Goal: Task Accomplishment & Management: Complete application form

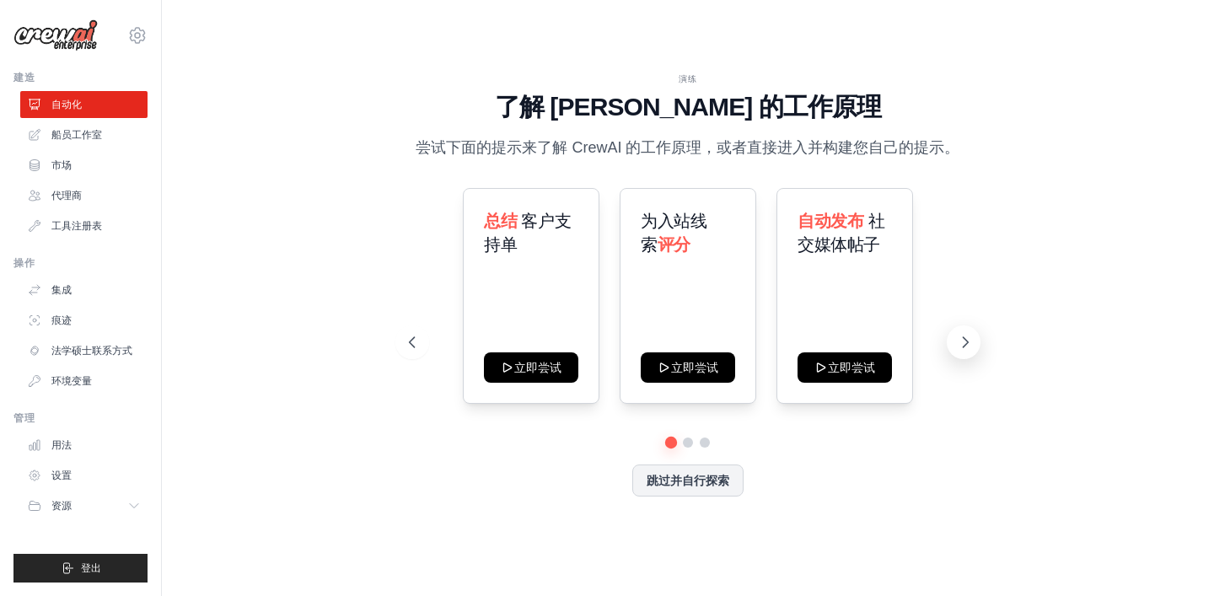
click at [971, 339] on icon at bounding box center [965, 342] width 17 height 17
click at [970, 341] on icon at bounding box center [965, 342] width 17 height 17
click at [83, 202] on link "代理商" at bounding box center [85, 195] width 127 height 27
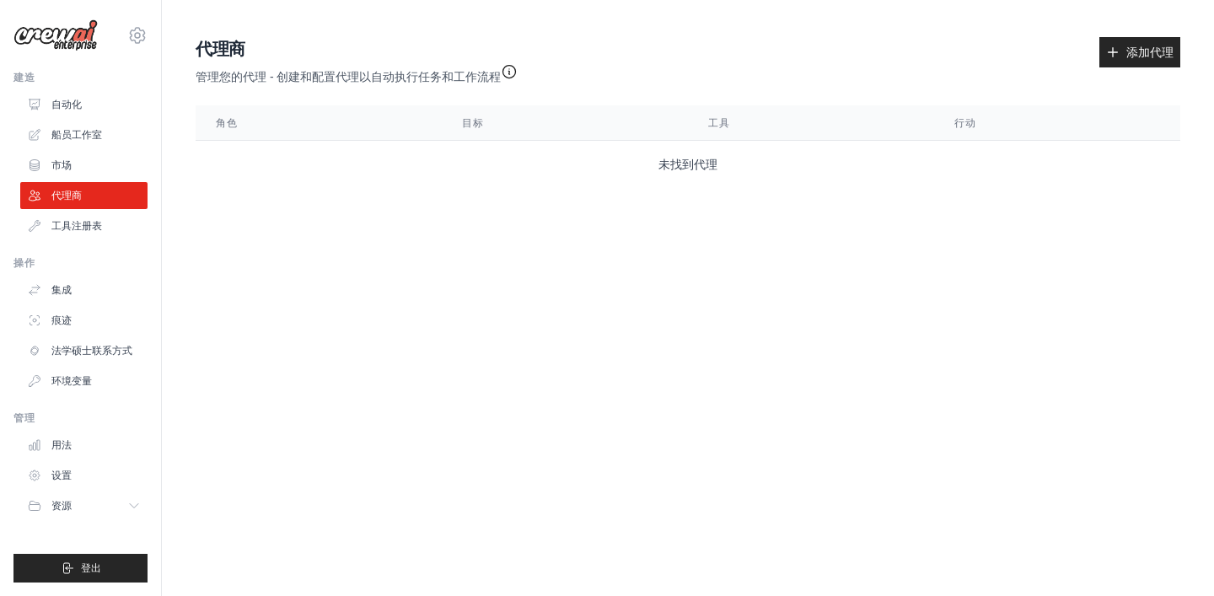
click at [518, 69] on icon "button" at bounding box center [509, 71] width 17 height 17
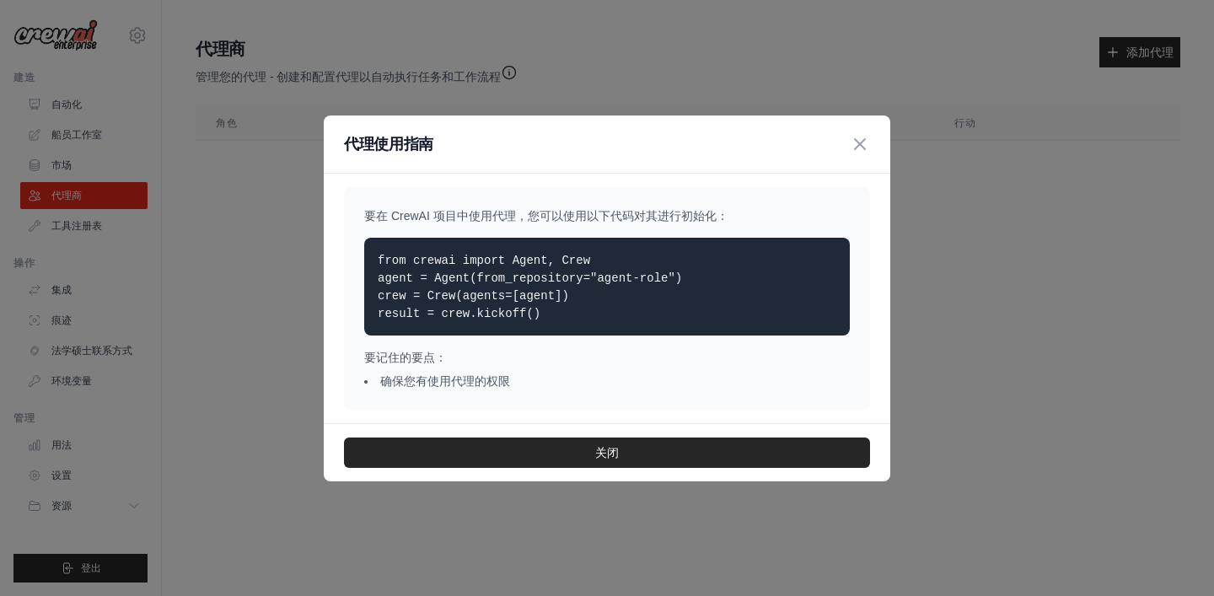
click at [485, 275] on code "from crewai import Agent, Crew agent = Agent(from_repository="agent-role") crew…" at bounding box center [530, 287] width 304 height 67
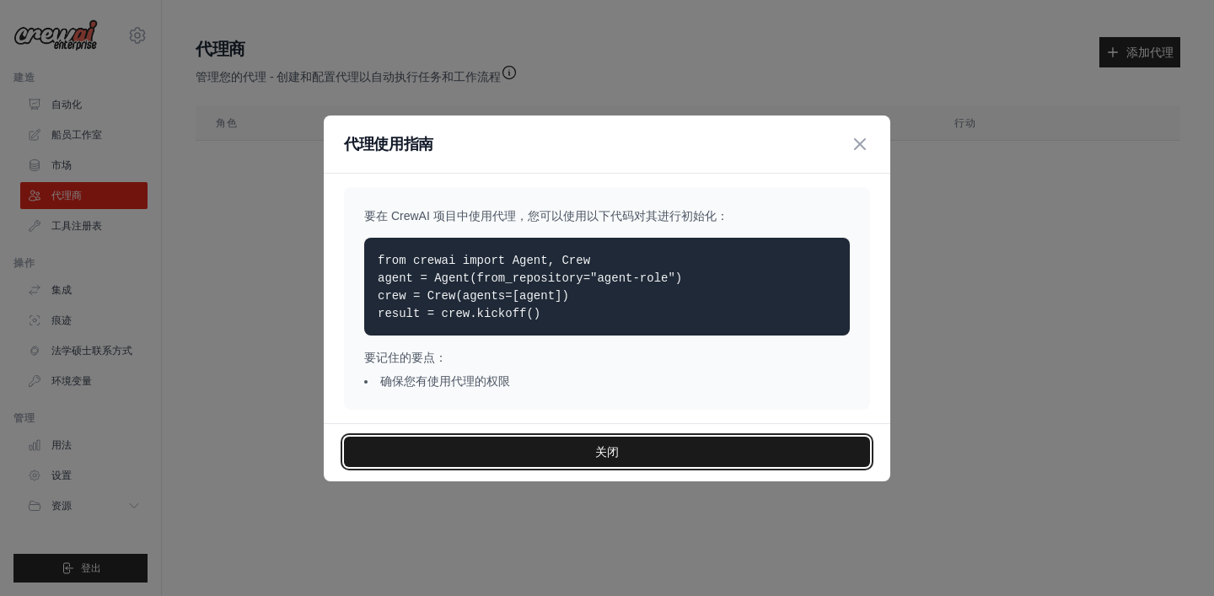
click at [583, 454] on button "关闭" at bounding box center [607, 452] width 526 height 30
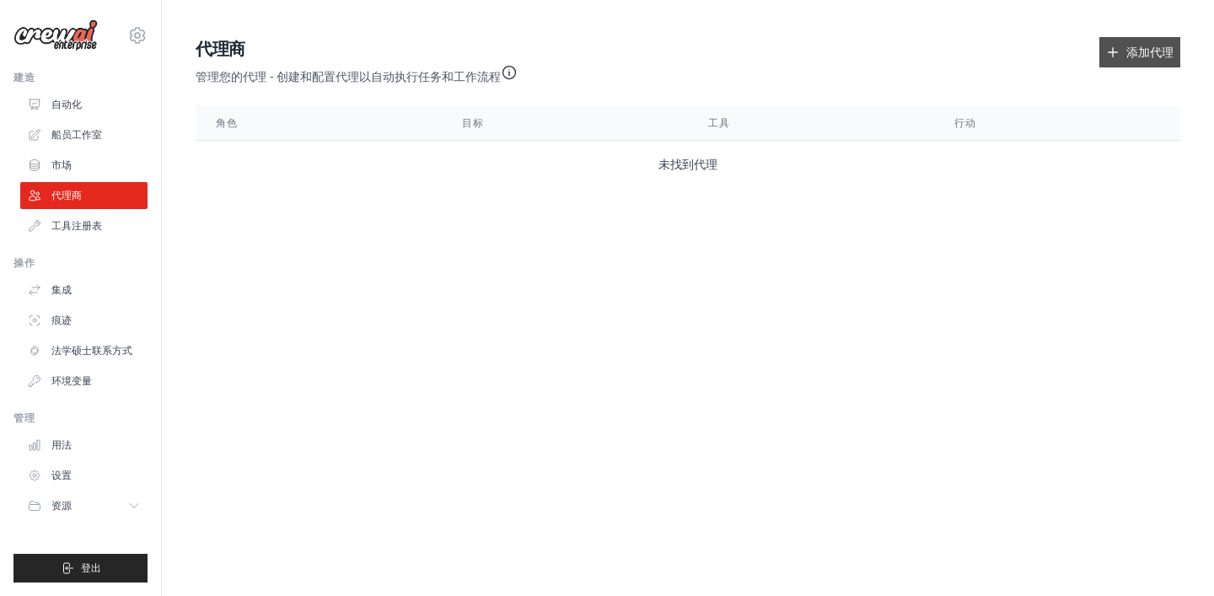
click at [1139, 56] on font "添加代理" at bounding box center [1149, 52] width 47 height 13
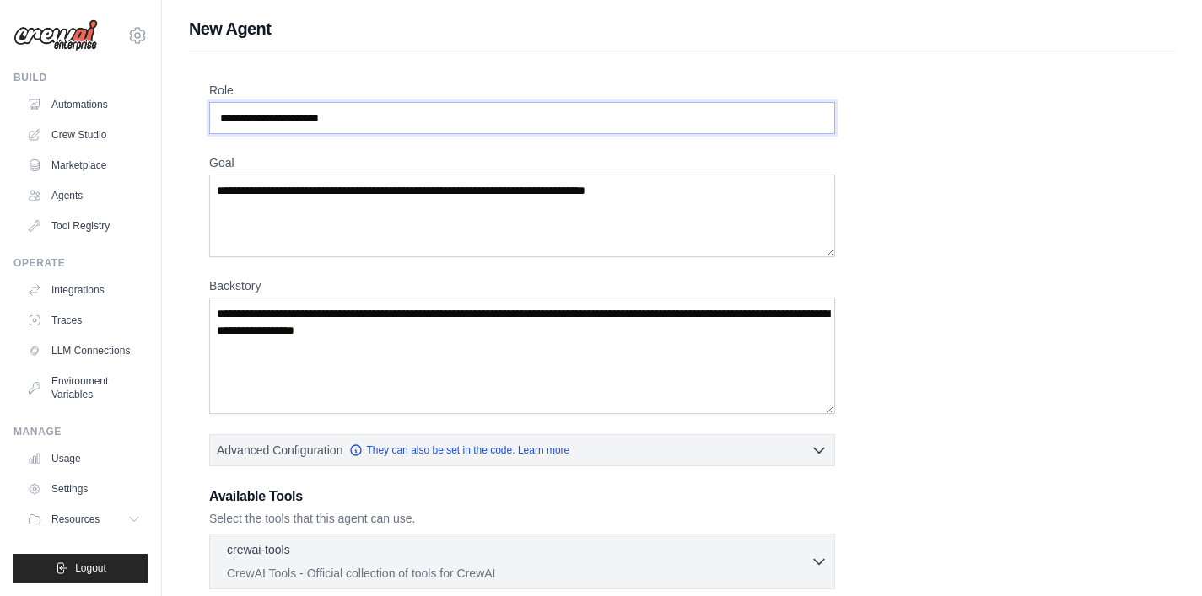
click at [373, 124] on input "Role" at bounding box center [522, 118] width 626 height 32
click at [311, 214] on textarea "Goal" at bounding box center [522, 216] width 626 height 83
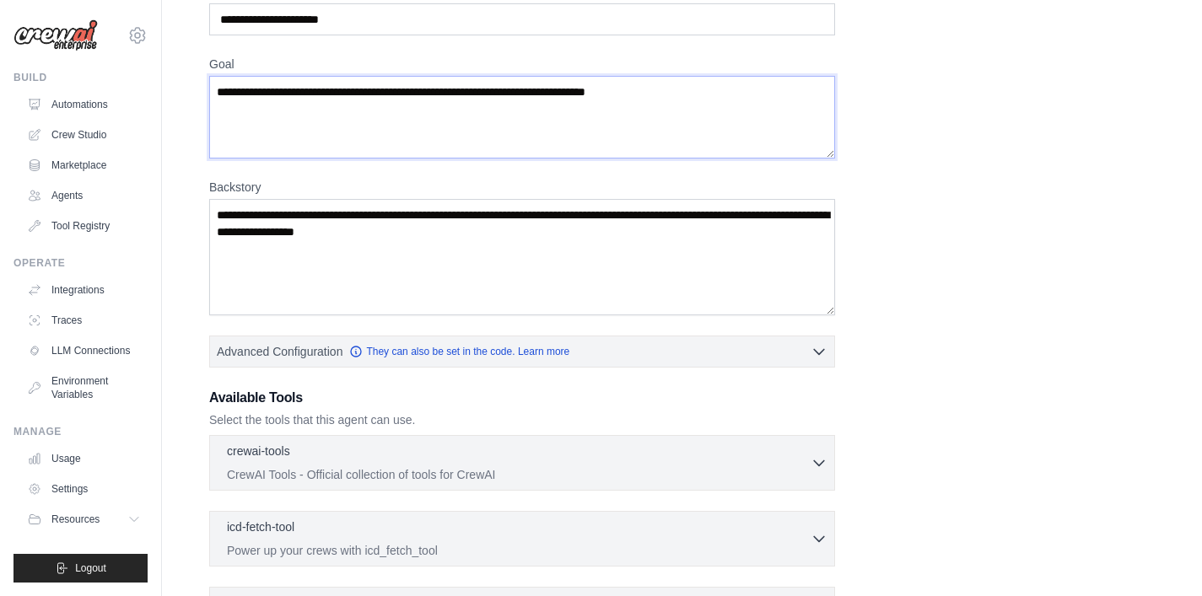
scroll to position [105, 0]
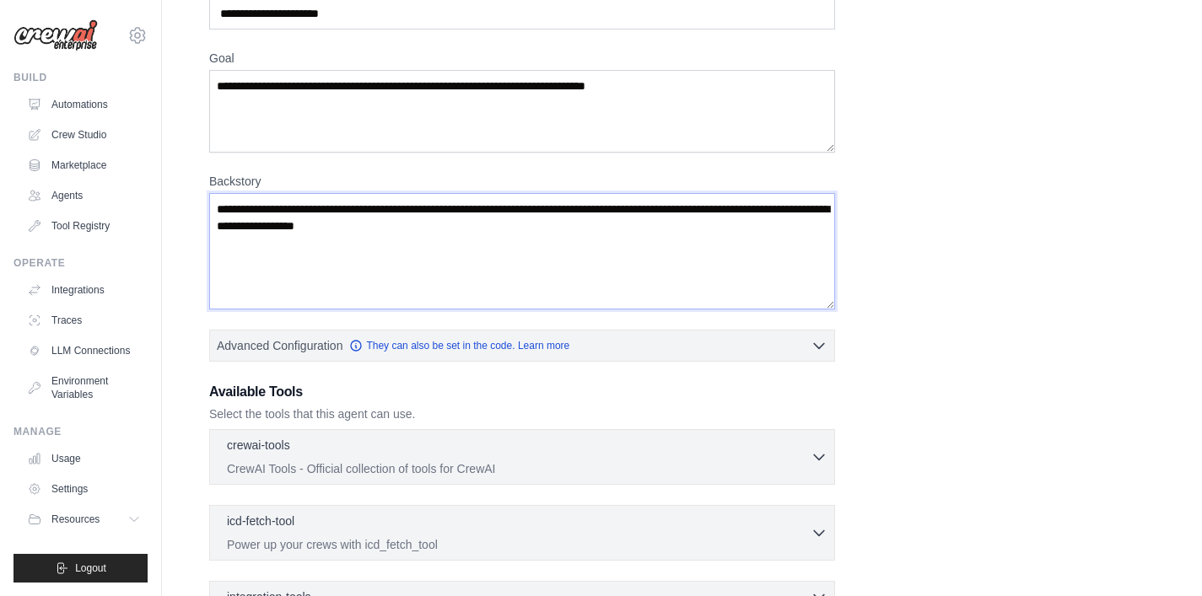
click at [390, 265] on textarea "Backstory" at bounding box center [522, 251] width 626 height 116
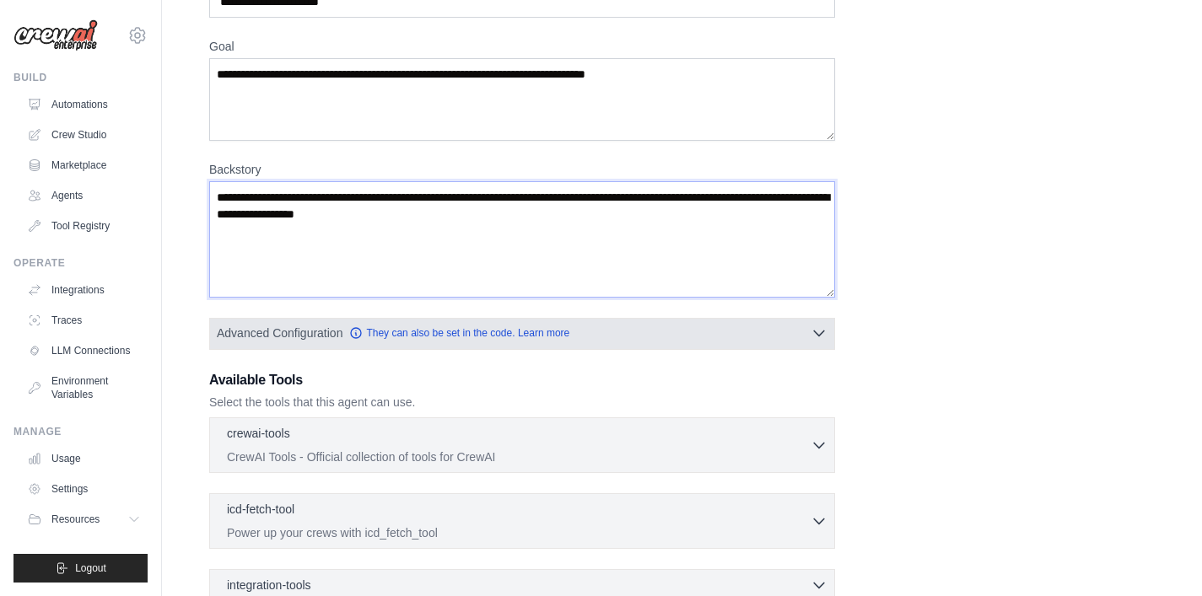
scroll to position [223, 0]
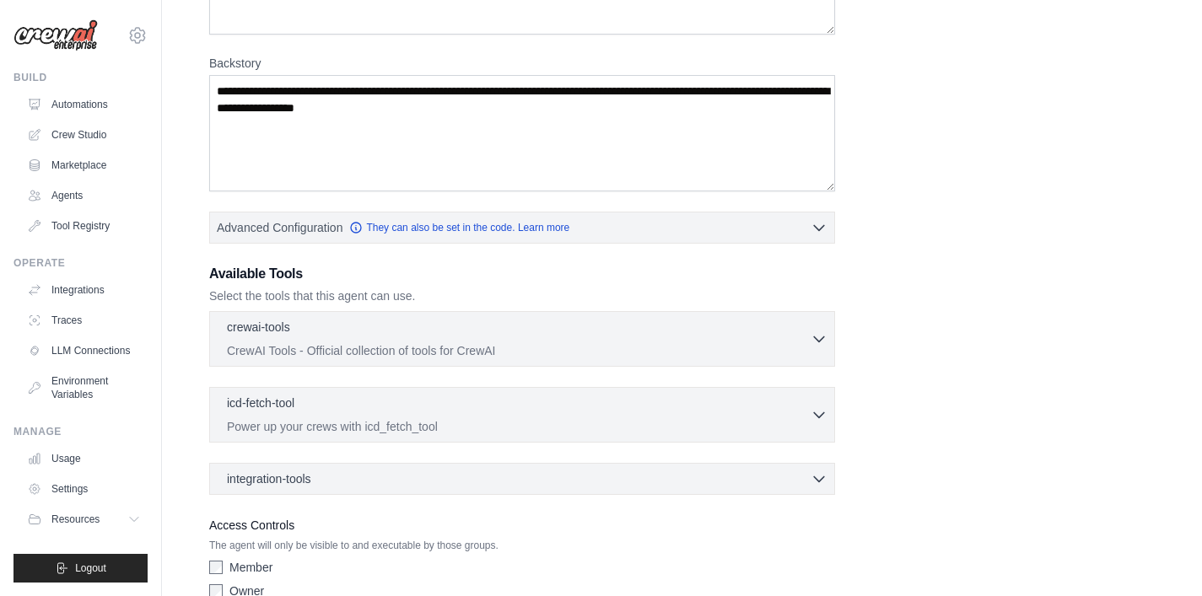
click at [726, 360] on div "crewai-tools 0 selected CrewAI Tools - Official collection of tools for CrewAI …" at bounding box center [522, 339] width 626 height 56
click at [660, 342] on p "CrewAI Tools - Official collection of tools for CrewAI" at bounding box center [518, 349] width 583 height 17
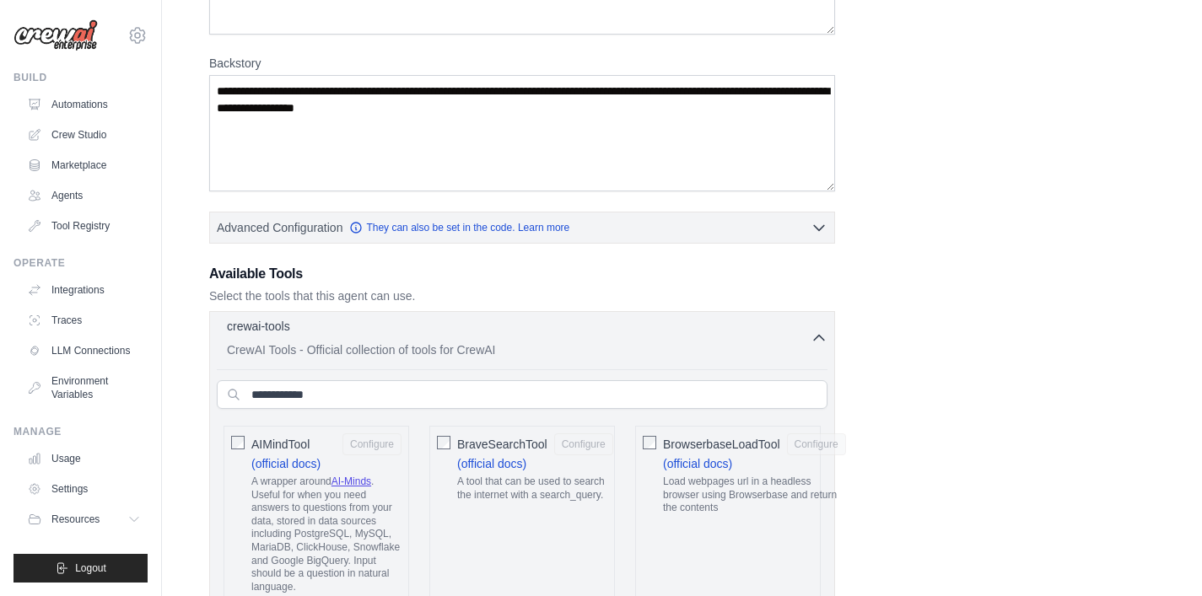
click at [570, 341] on p "CrewAI Tools - Official collection of tools for CrewAI" at bounding box center [518, 349] width 583 height 17
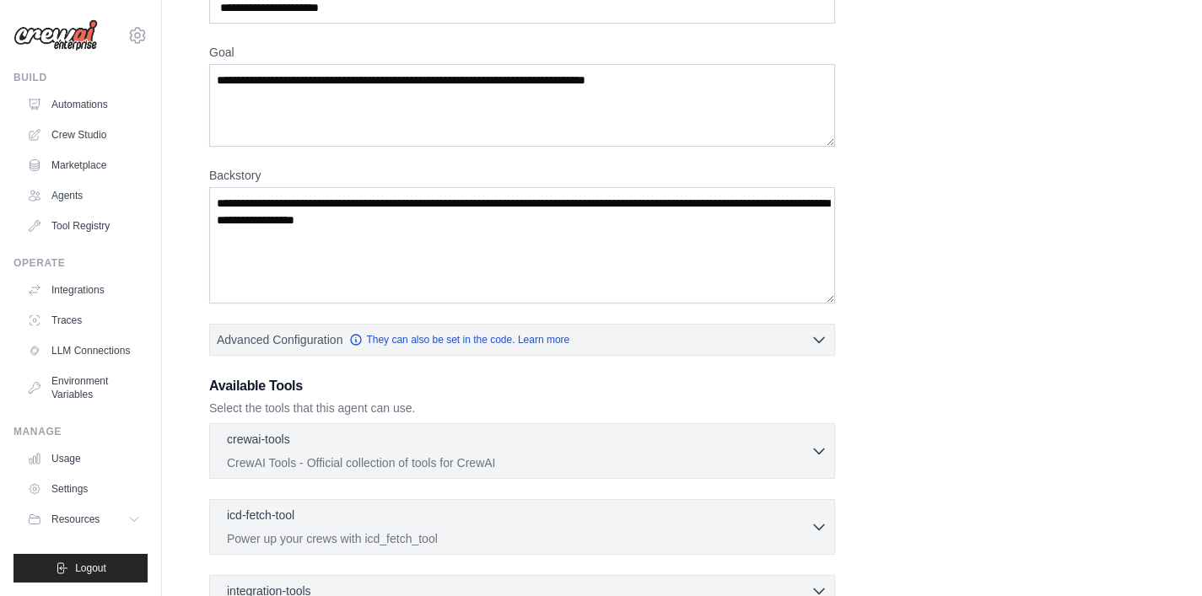
scroll to position [39, 0]
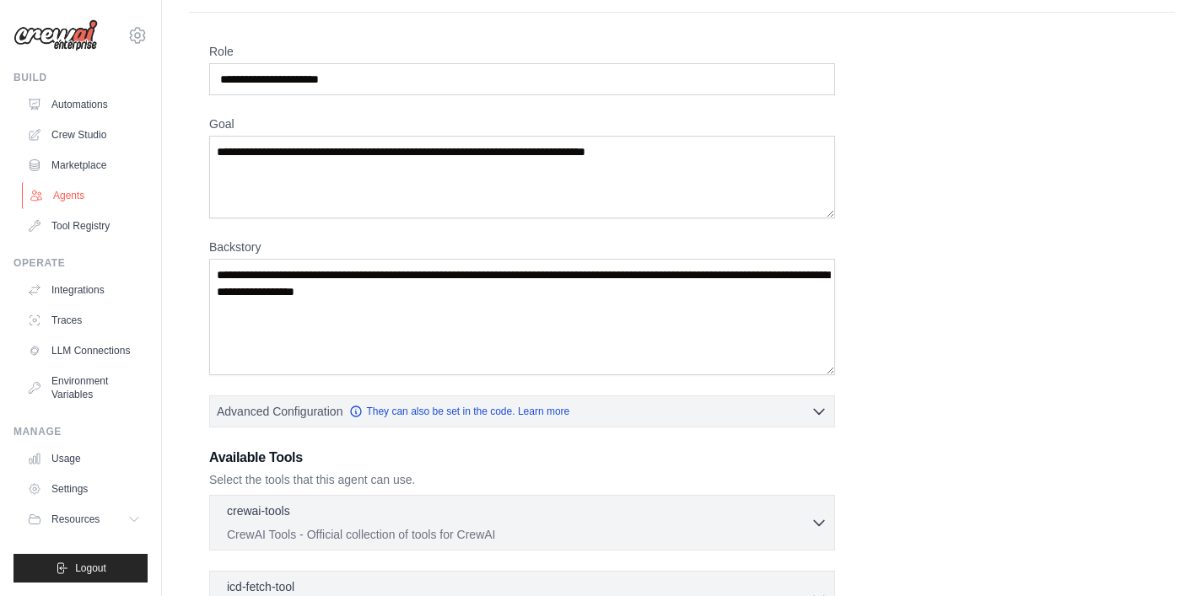
click at [91, 196] on link "Agents" at bounding box center [85, 195] width 127 height 27
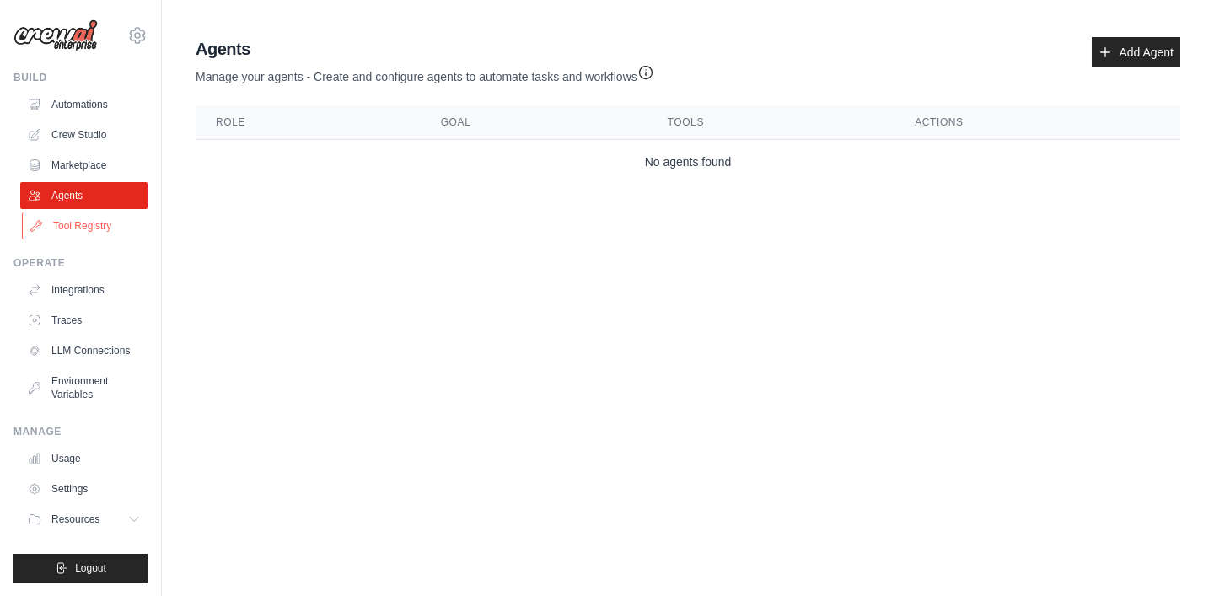
click at [87, 222] on link "Tool Registry" at bounding box center [85, 225] width 127 height 27
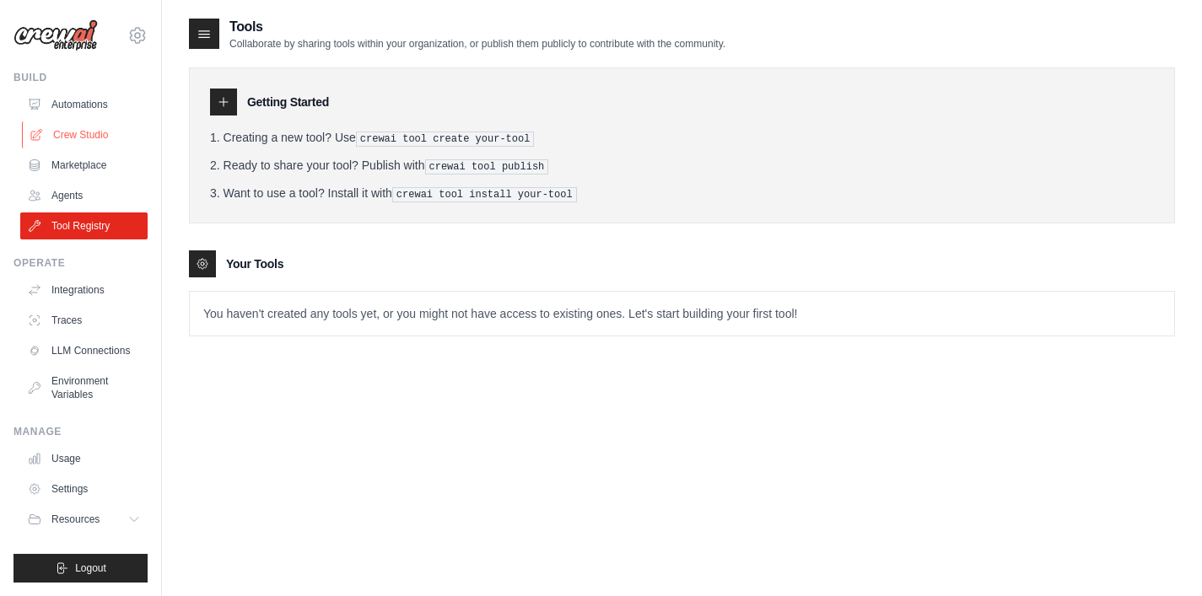
click at [91, 138] on link "Crew Studio" at bounding box center [85, 134] width 127 height 27
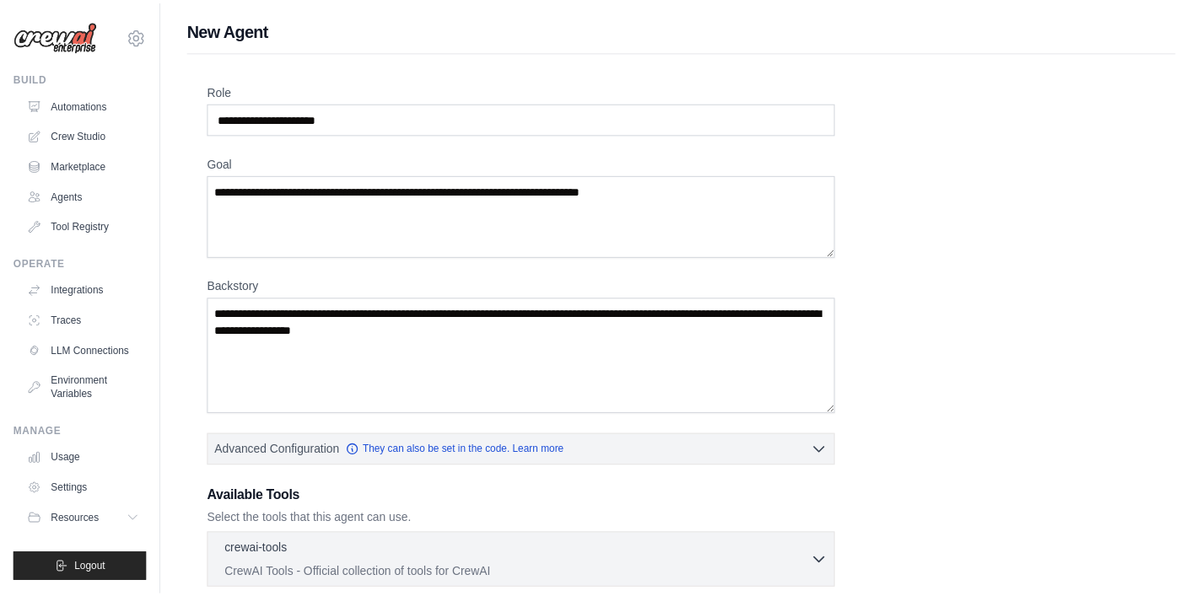
scroll to position [39, 0]
